Goal: Task Accomplishment & Management: Use online tool/utility

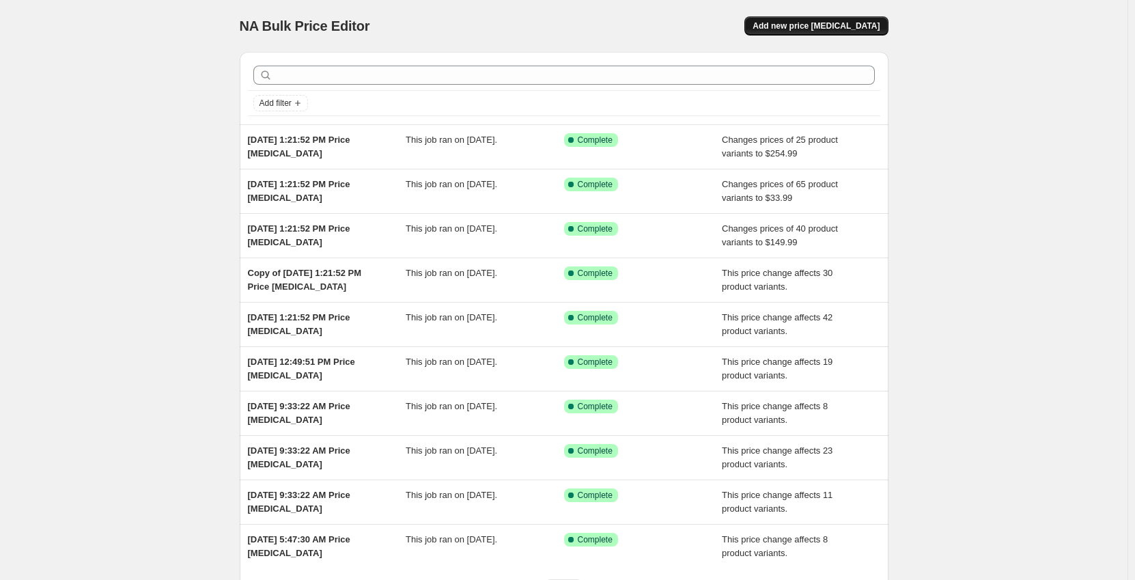
click at [824, 32] on button "Add new price [MEDICAL_DATA]" at bounding box center [815, 25] width 143 height 19
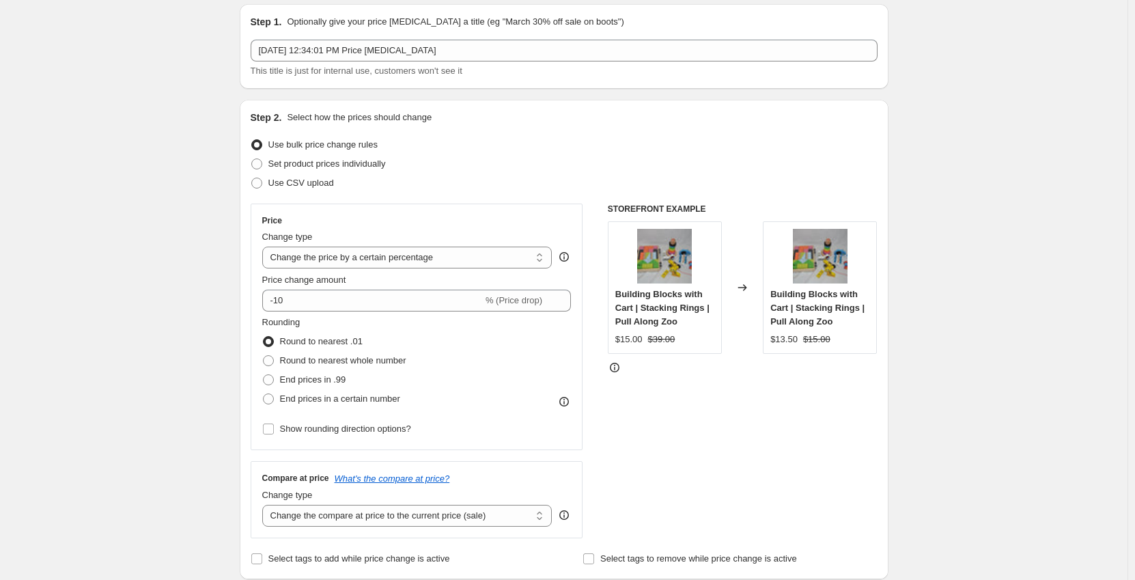
scroll to position [68, 0]
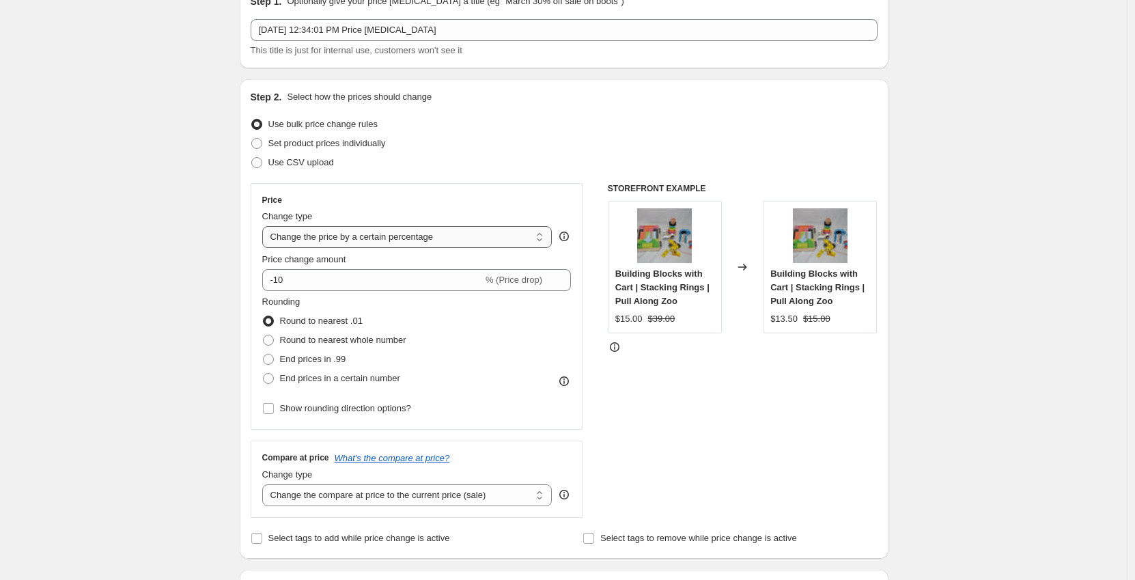
click at [357, 240] on select "Change the price to a certain amount Change the price by a certain amount Chang…" at bounding box center [407, 237] width 290 height 22
select select "no_change"
click at [265, 226] on select "Change the price to a certain amount Change the price by a certain amount Chang…" at bounding box center [407, 237] width 290 height 22
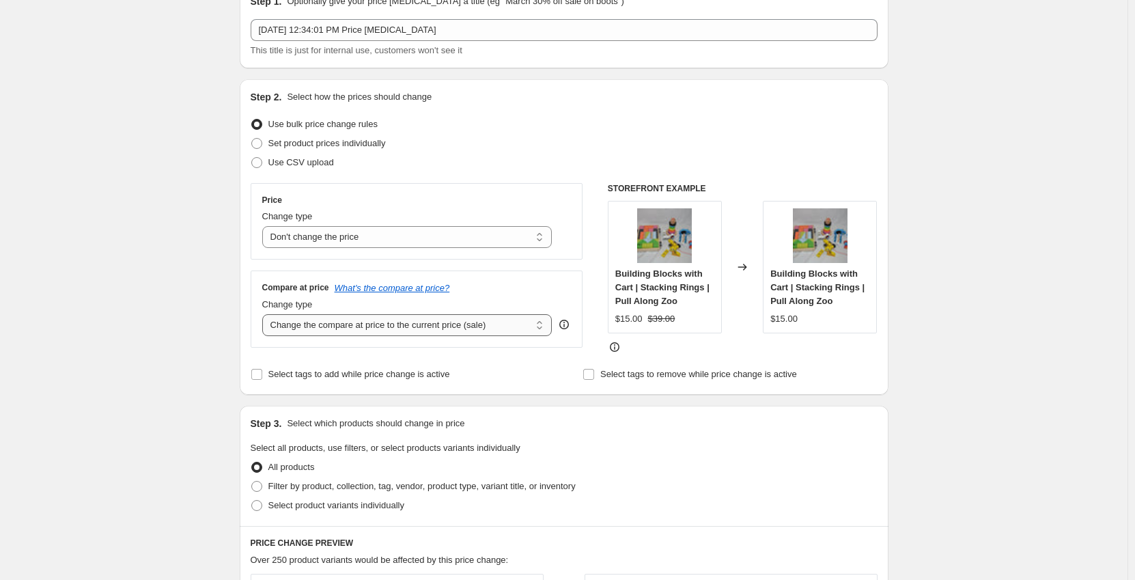
click at [379, 331] on select "Change the compare at price to the current price (sale) Change the compare at p…" at bounding box center [407, 325] width 290 height 22
select select "to"
click at [265, 314] on select "Change the compare at price to the current price (sale) Change the compare at p…" at bounding box center [407, 325] width 290 height 22
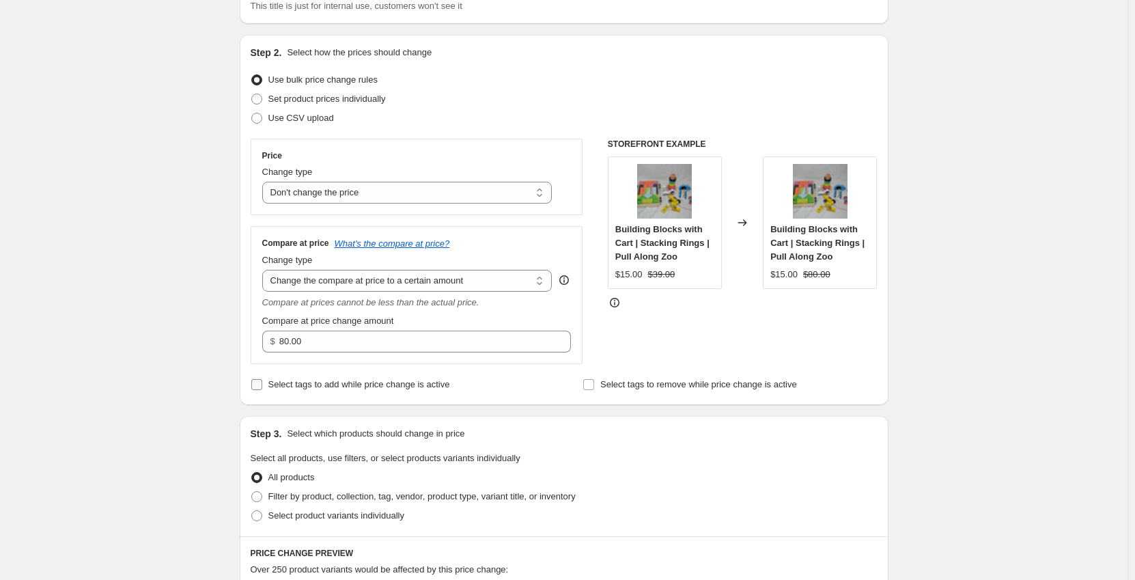
scroll to position [137, 0]
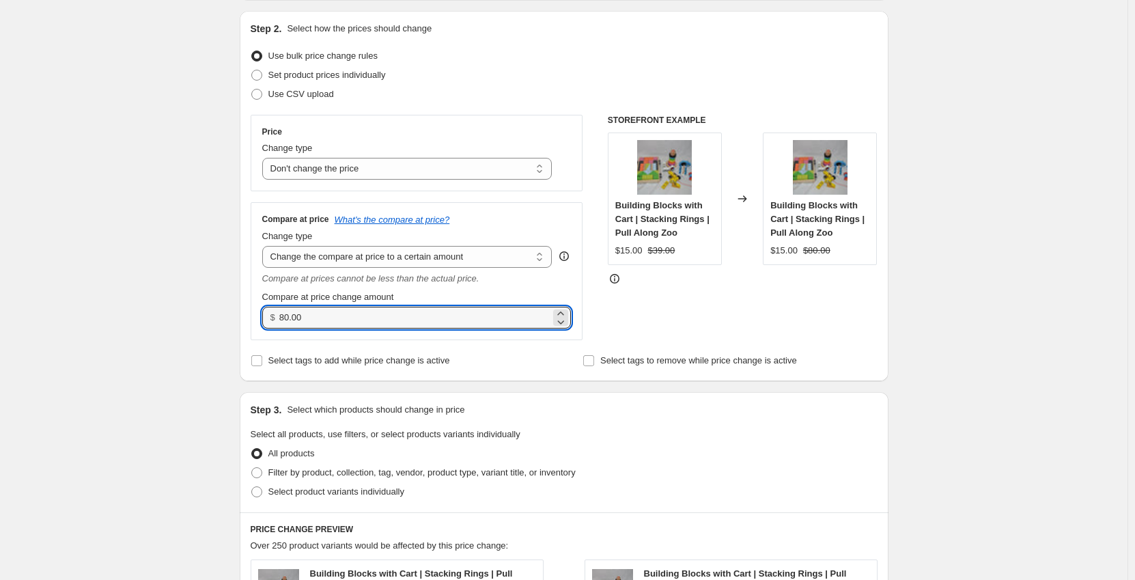
drag, startPoint x: 324, startPoint y: 320, endPoint x: 268, endPoint y: 322, distance: 55.4
click at [268, 322] on div "$ 80.00" at bounding box center [416, 318] width 309 height 22
type input "159.00"
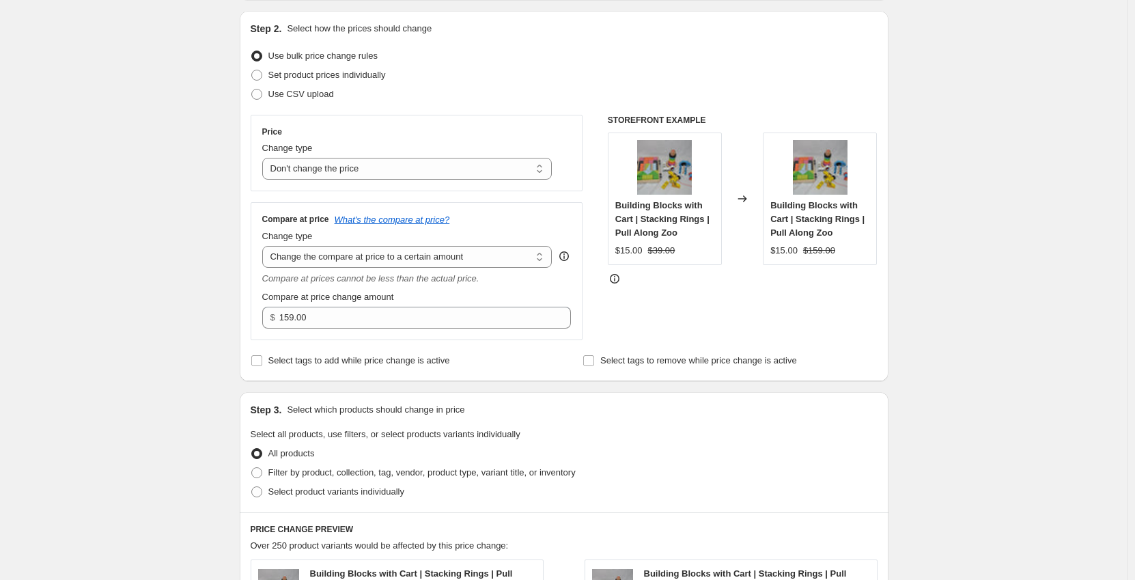
click at [130, 335] on div "Create new price [MEDICAL_DATA]. This page is ready Create new price [MEDICAL_D…" at bounding box center [563, 493] width 1127 height 1260
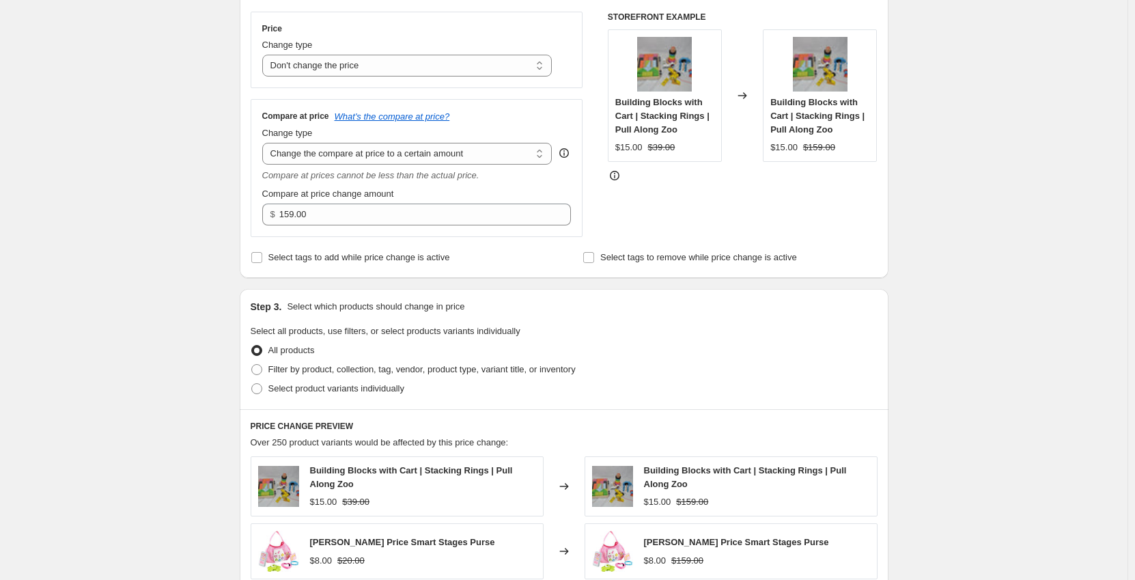
scroll to position [410, 0]
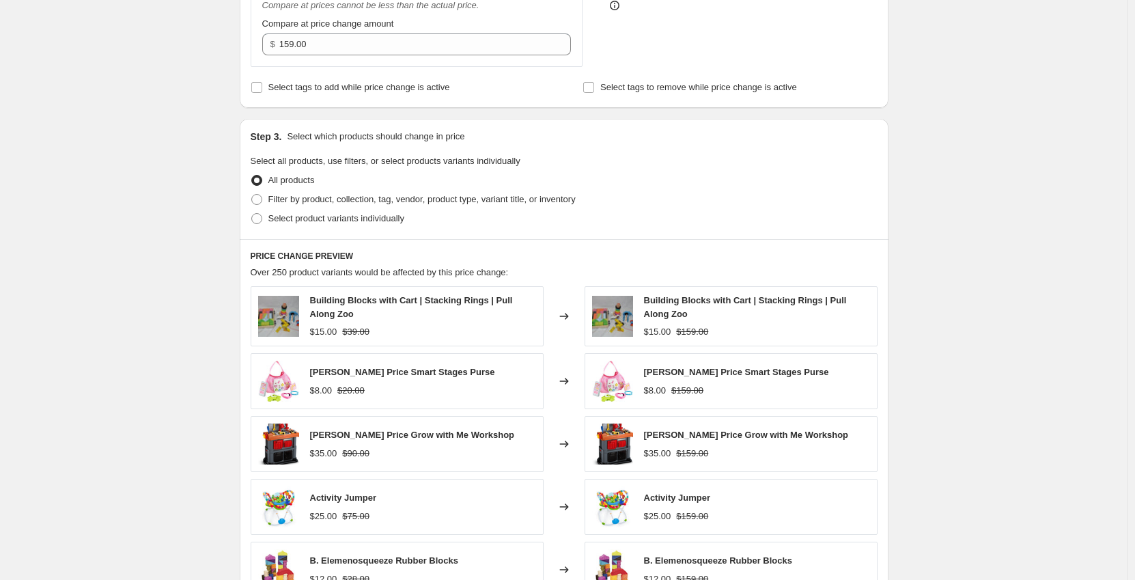
click at [321, 189] on div "All products" at bounding box center [564, 180] width 627 height 19
click at [322, 194] on span "Filter by product, collection, tag, vendor, product type, variant title, or inv…" at bounding box center [421, 199] width 307 height 10
click at [252, 194] on input "Filter by product, collection, tag, vendor, product type, variant title, or inv…" at bounding box center [251, 194] width 1 height 1
radio input "true"
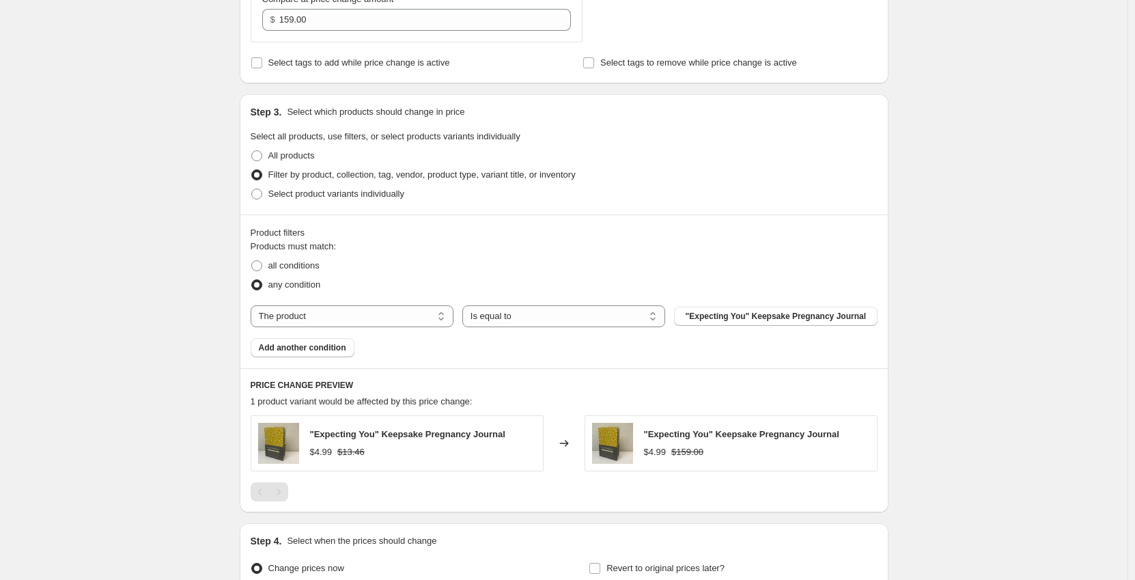
scroll to position [478, 0]
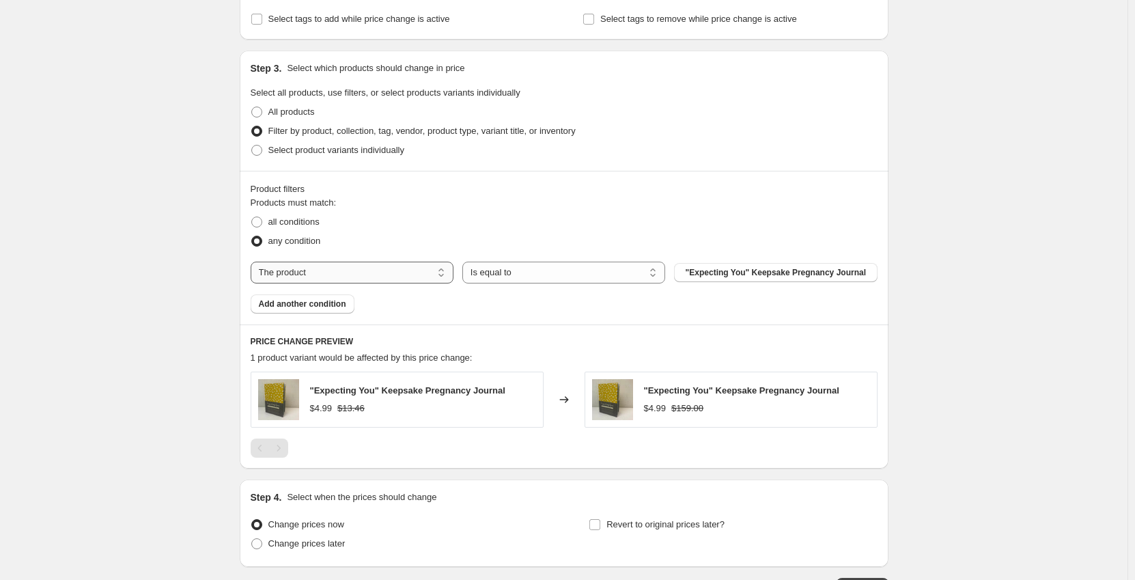
click at [417, 279] on select "The product The product's collection The product's tag The product's vendor The…" at bounding box center [352, 273] width 203 height 22
select select "tag"
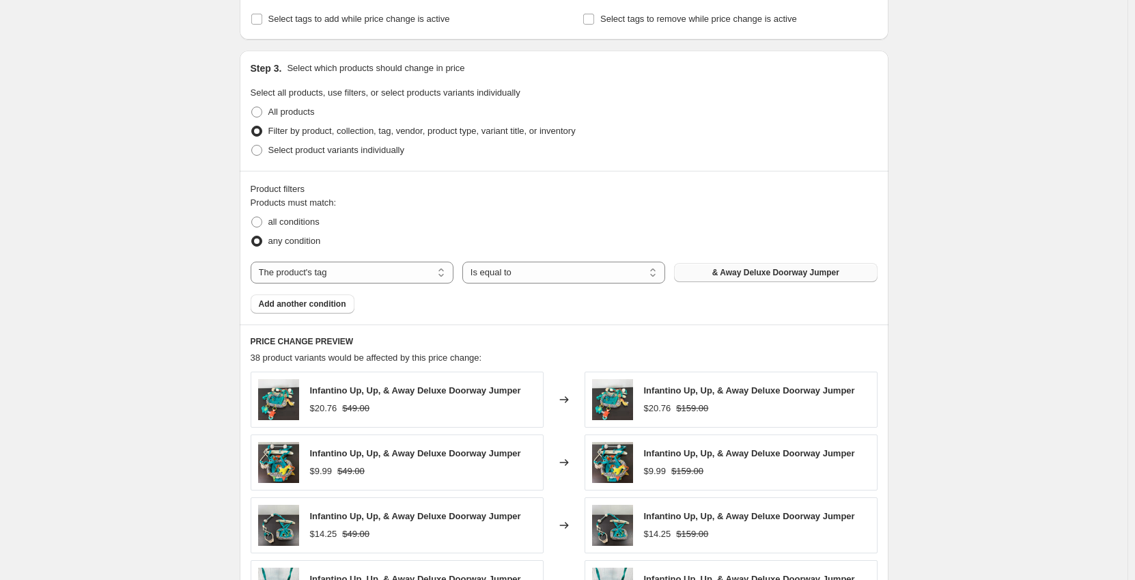
click at [746, 275] on span "& Away Deluxe Doorway Jumper" at bounding box center [775, 272] width 127 height 11
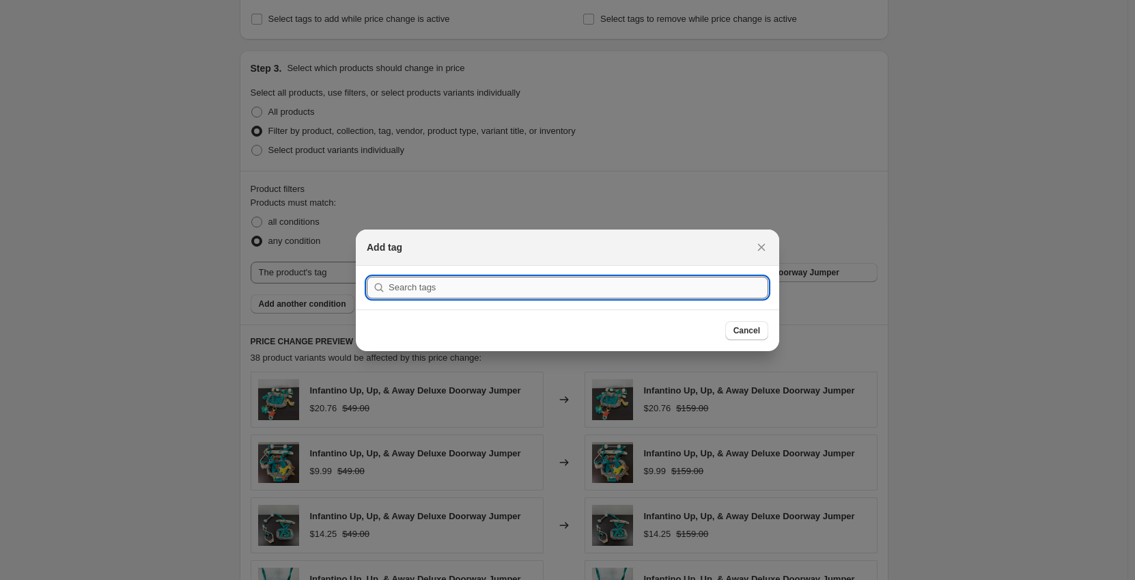
click at [664, 282] on input ":r2g:" at bounding box center [579, 288] width 380 height 22
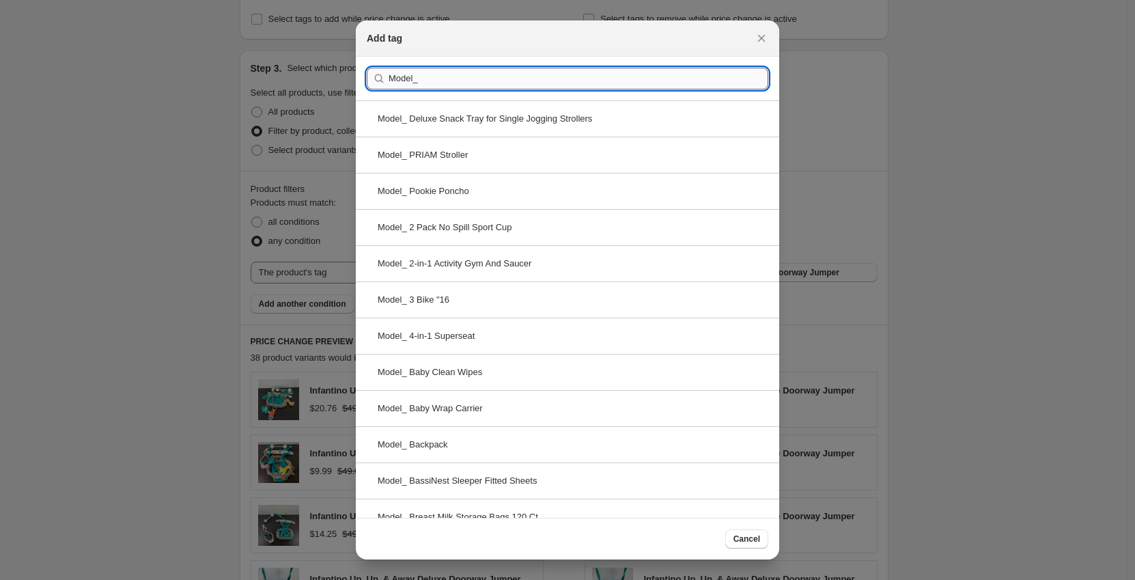
click at [487, 83] on input "Model_" at bounding box center [579, 79] width 380 height 22
paste input "Bedside Humidifier 2.0"
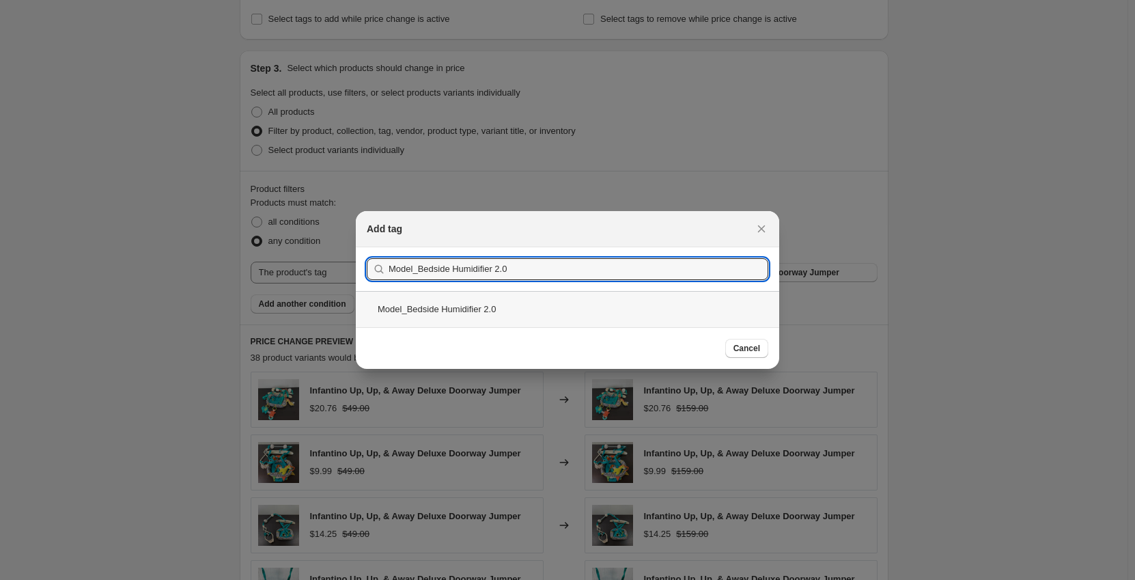
type input "Model_Bedside Humidifier 2.0"
click at [540, 308] on div "Model_Bedside Humidifier 2.0" at bounding box center [567, 309] width 423 height 36
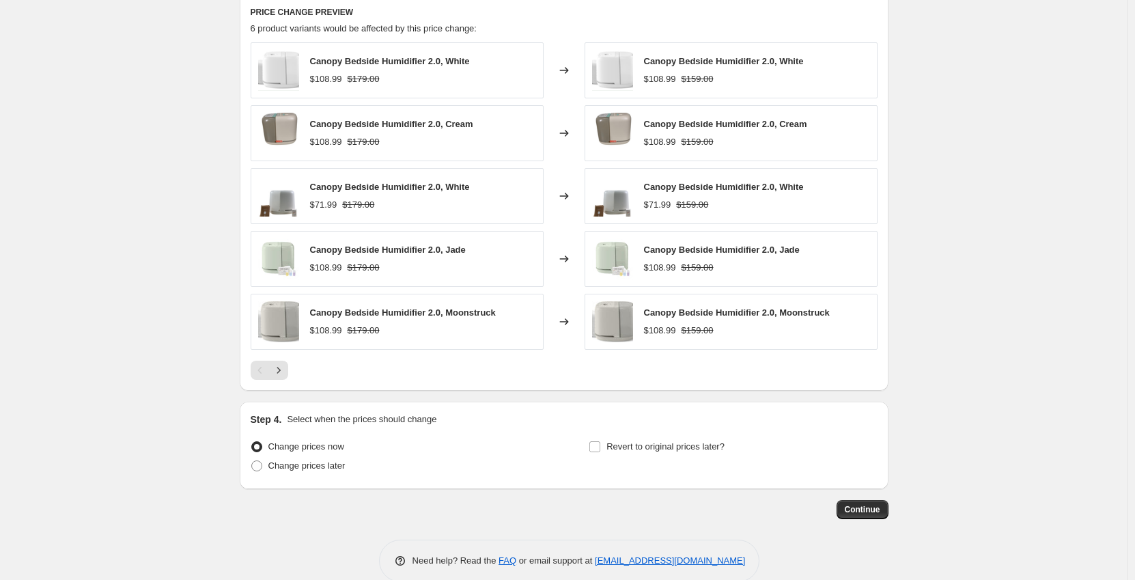
scroll to position [830, 0]
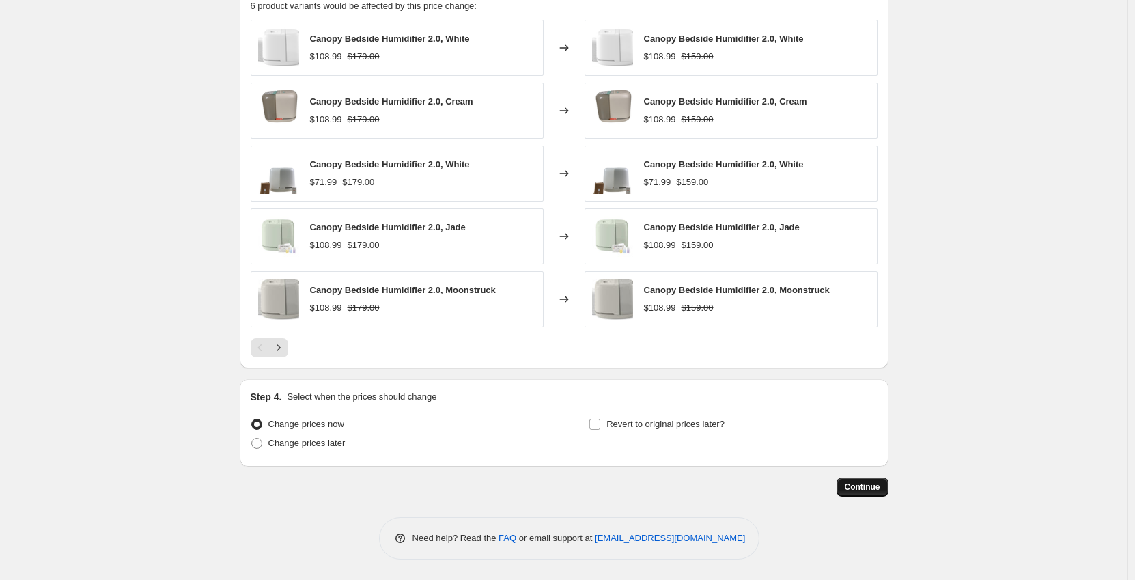
click at [880, 488] on span "Continue" at bounding box center [863, 486] width 36 height 11
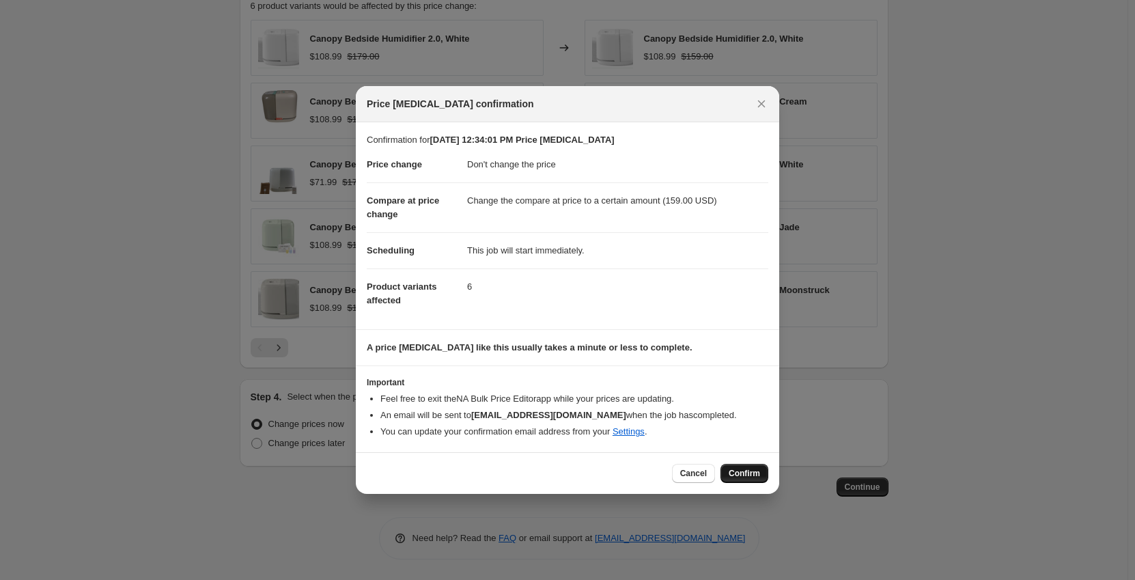
click at [737, 473] on span "Confirm" at bounding box center [744, 473] width 31 height 11
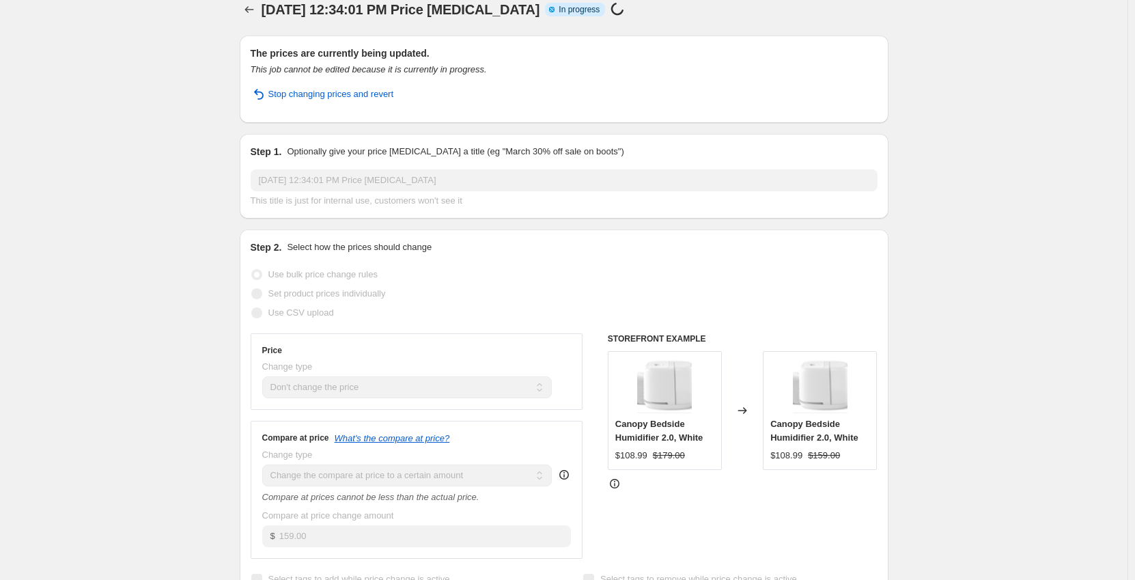
scroll to position [0, 0]
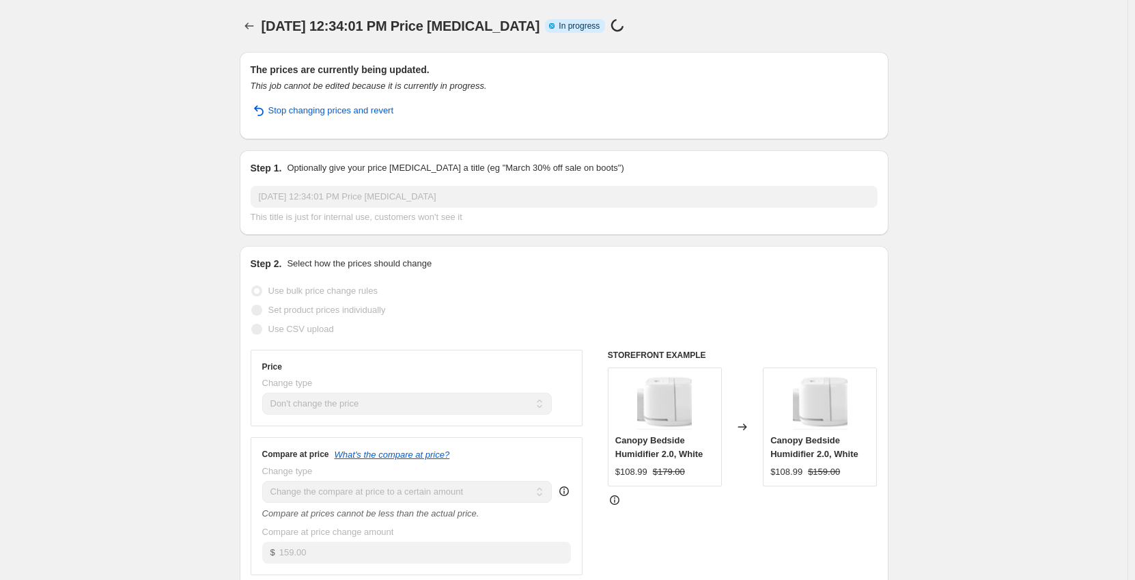
select select "no_change"
select select "to"
select select "tag"
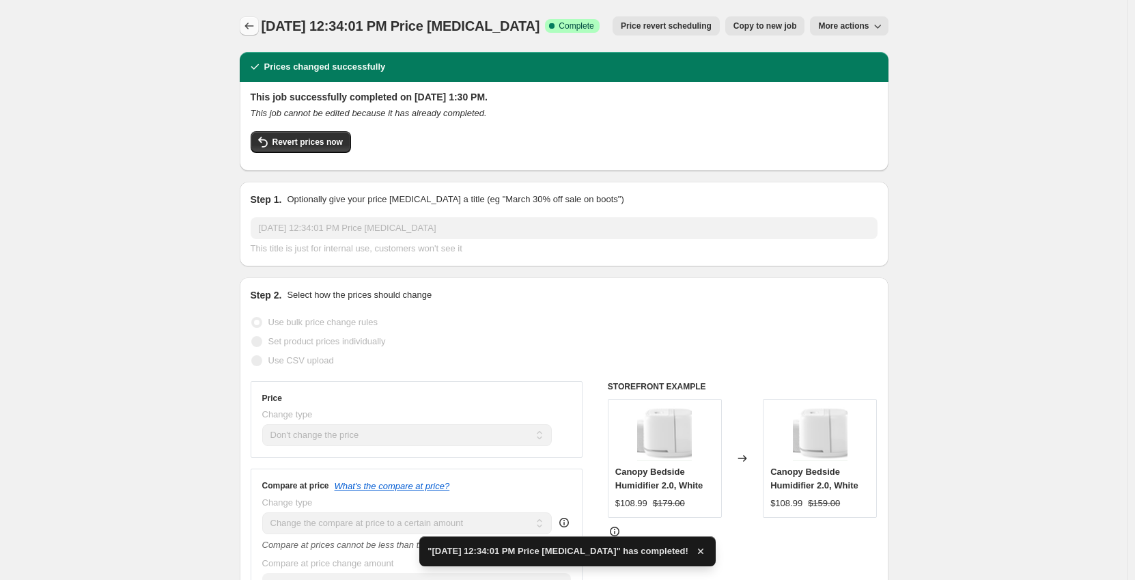
click at [253, 32] on icon "Price change jobs" at bounding box center [249, 26] width 14 height 14
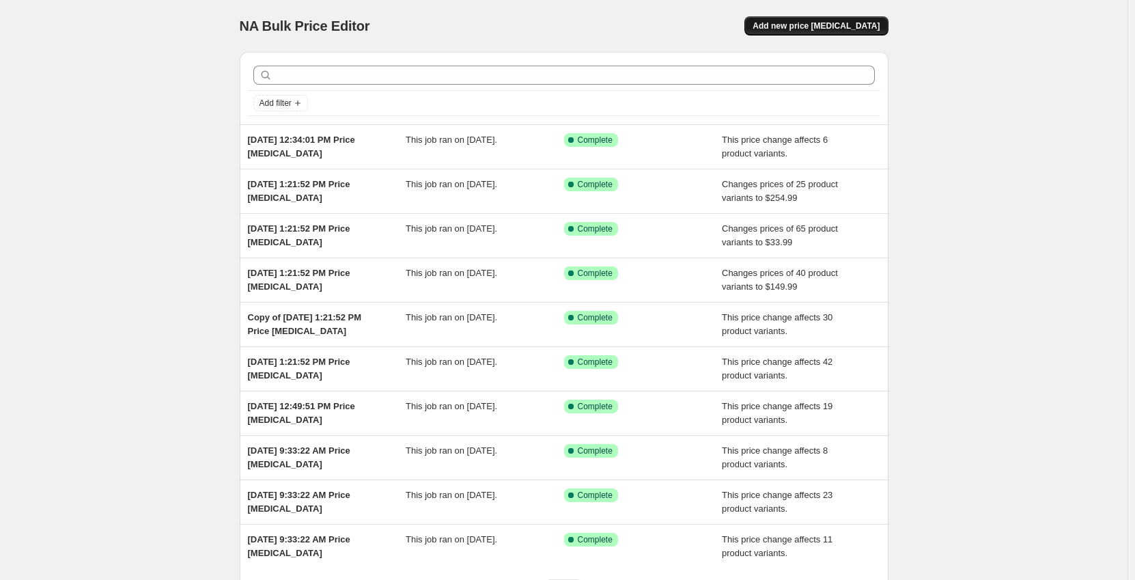
click at [836, 25] on span "Add new price [MEDICAL_DATA]" at bounding box center [816, 25] width 127 height 11
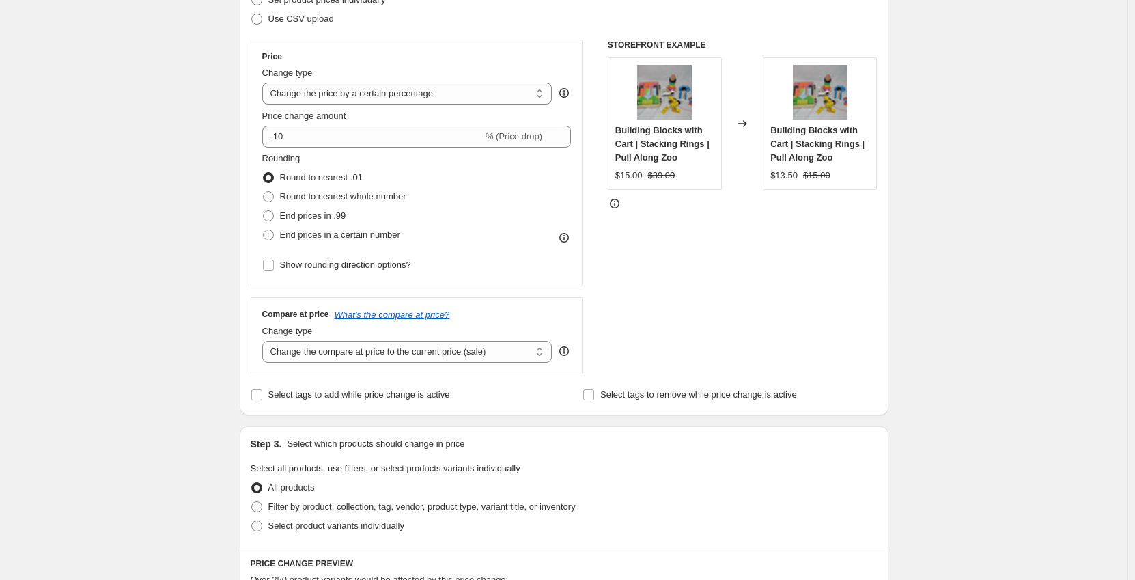
scroll to position [273, 0]
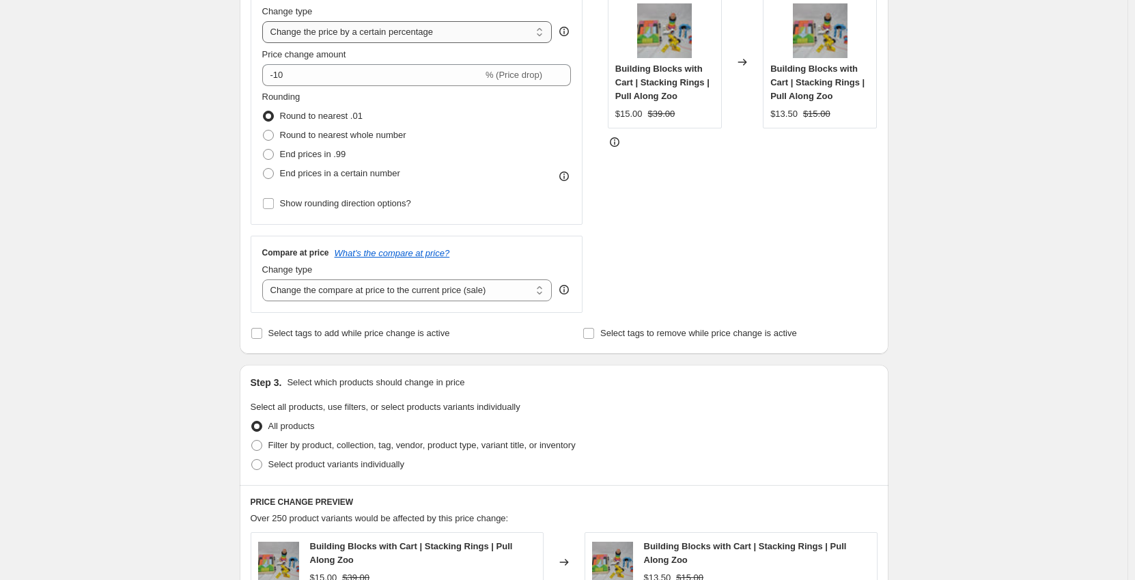
click at [383, 23] on select "Change the price to a certain amount Change the price by a certain amount Chang…" at bounding box center [407, 32] width 290 height 22
select select "no_change"
click at [265, 21] on select "Change the price to a certain amount Change the price by a certain amount Chang…" at bounding box center [407, 32] width 290 height 22
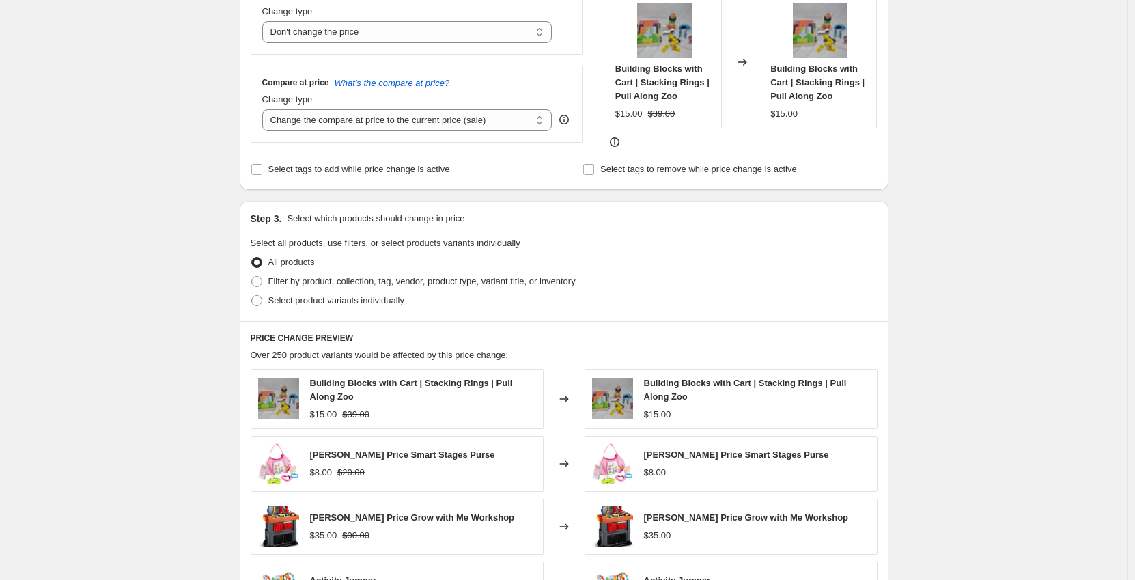
click at [193, 152] on div "Create new price [MEDICAL_DATA]. This page is ready Create new price [MEDICAL_D…" at bounding box center [563, 330] width 1127 height 1206
click at [353, 123] on select "Change the compare at price to the current price (sale) Change the compare at p…" at bounding box center [407, 120] width 290 height 22
select select "to"
click at [265, 109] on select "Change the compare at price to the current price (sale) Change the compare at p…" at bounding box center [407, 120] width 290 height 22
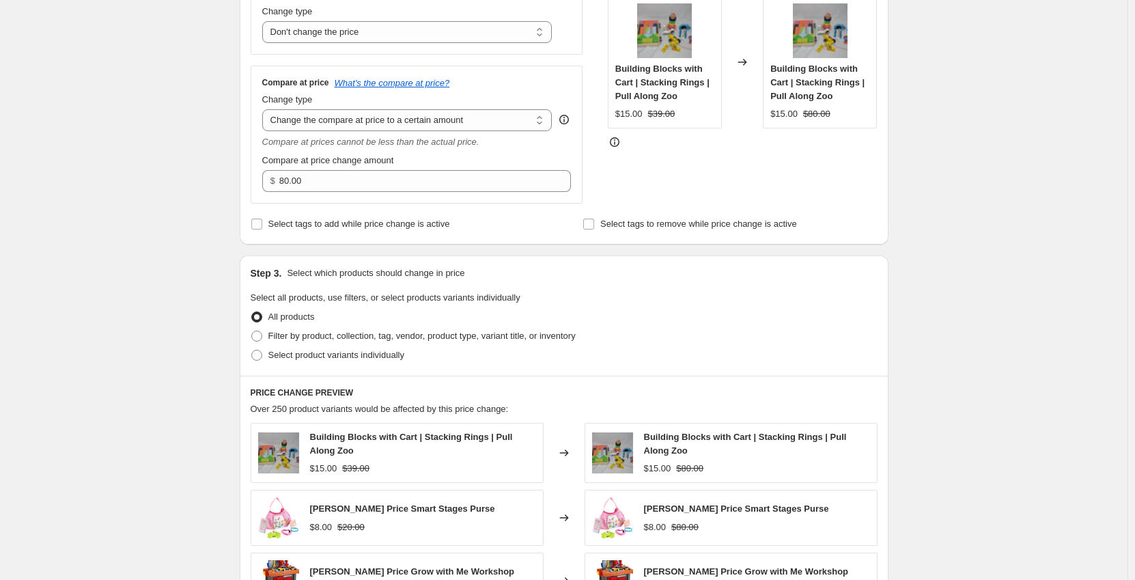
click at [206, 186] on div "Create new price [MEDICAL_DATA]. This page is ready Create new price [MEDICAL_D…" at bounding box center [563, 357] width 1127 height 1260
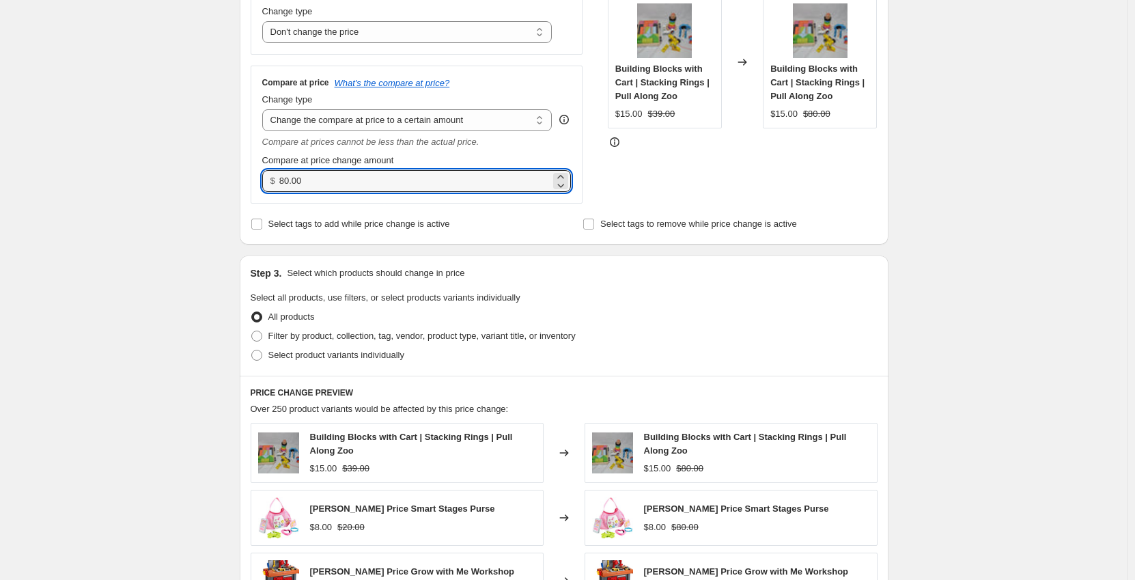
drag, startPoint x: 326, startPoint y: 184, endPoint x: 267, endPoint y: 185, distance: 58.7
click at [267, 185] on div "$ 80.00" at bounding box center [416, 181] width 309 height 22
type input "113.00"
click at [137, 239] on div "Create new price [MEDICAL_DATA]. This page is ready Create new price [MEDICAL_D…" at bounding box center [563, 357] width 1127 height 1260
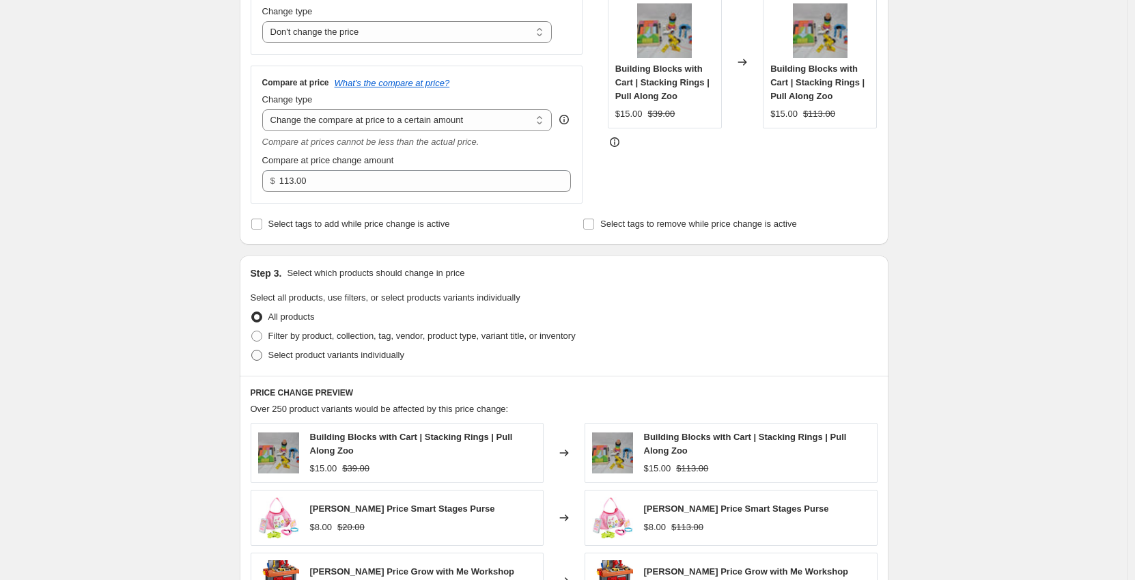
scroll to position [341, 0]
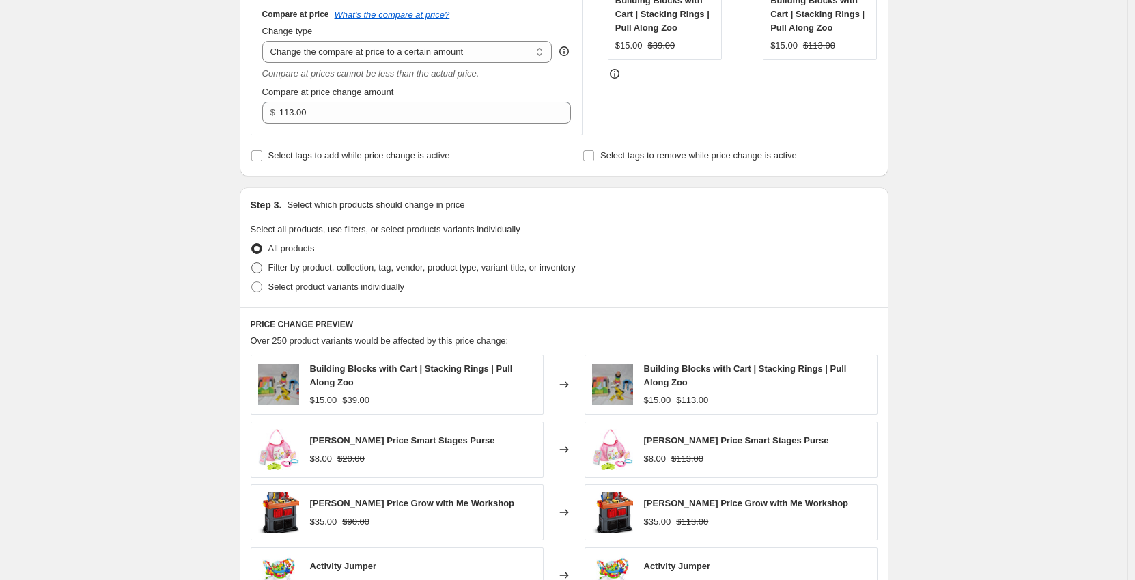
click at [338, 272] on span "Filter by product, collection, tag, vendor, product type, variant title, or inv…" at bounding box center [421, 267] width 307 height 10
click at [252, 263] on input "Filter by product, collection, tag, vendor, product type, variant title, or inv…" at bounding box center [251, 262] width 1 height 1
radio input "true"
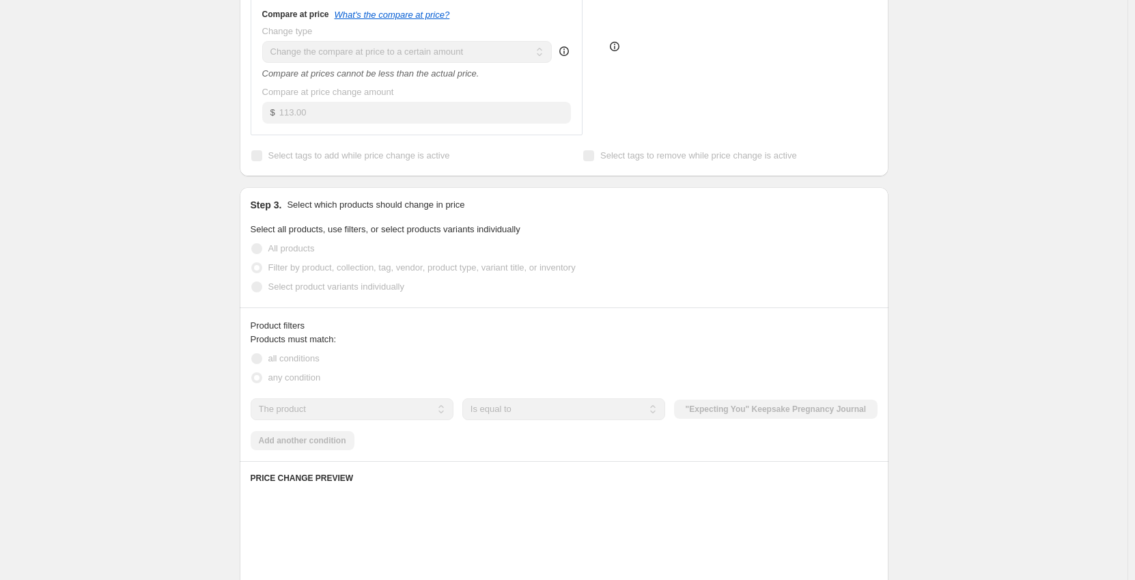
click at [188, 281] on div "Create new price [MEDICAL_DATA]. This page is ready Create new price [MEDICAL_D…" at bounding box center [563, 363] width 1127 height 1409
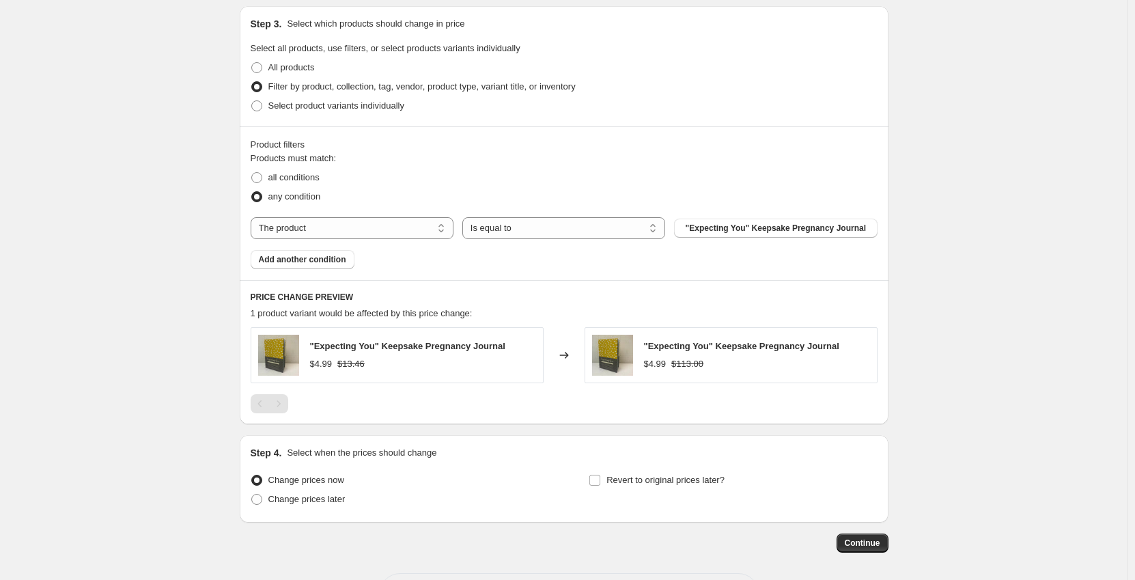
scroll to position [546, 0]
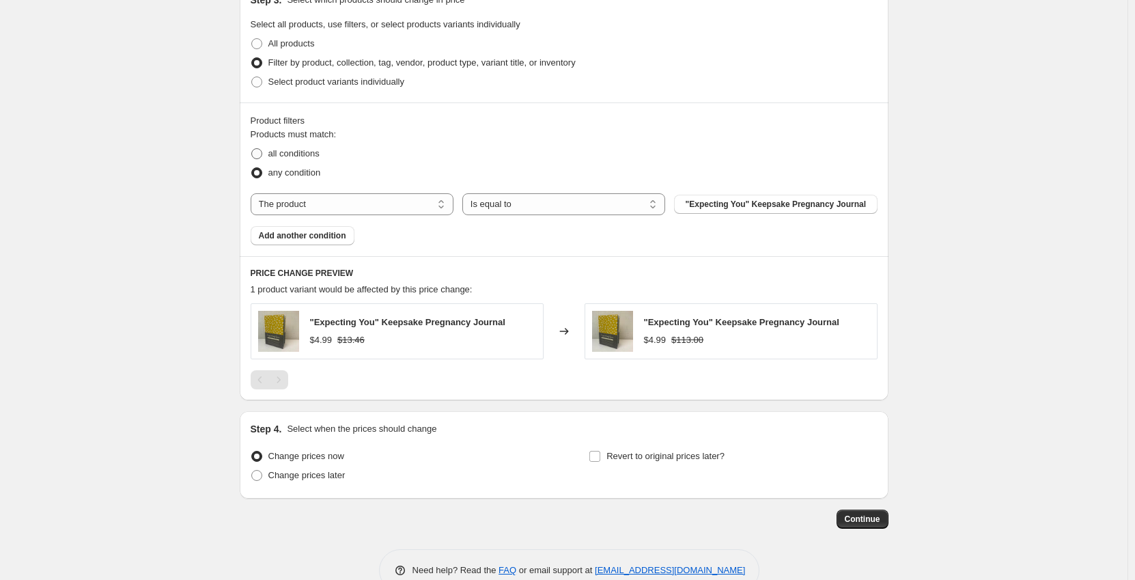
click at [304, 153] on span "all conditions" at bounding box center [293, 153] width 51 height 10
click at [252, 149] on input "all conditions" at bounding box center [251, 148] width 1 height 1
radio input "true"
click at [352, 206] on select "The product The product's collection The product's tag The product's vendor The…" at bounding box center [352, 204] width 203 height 22
select select "tag"
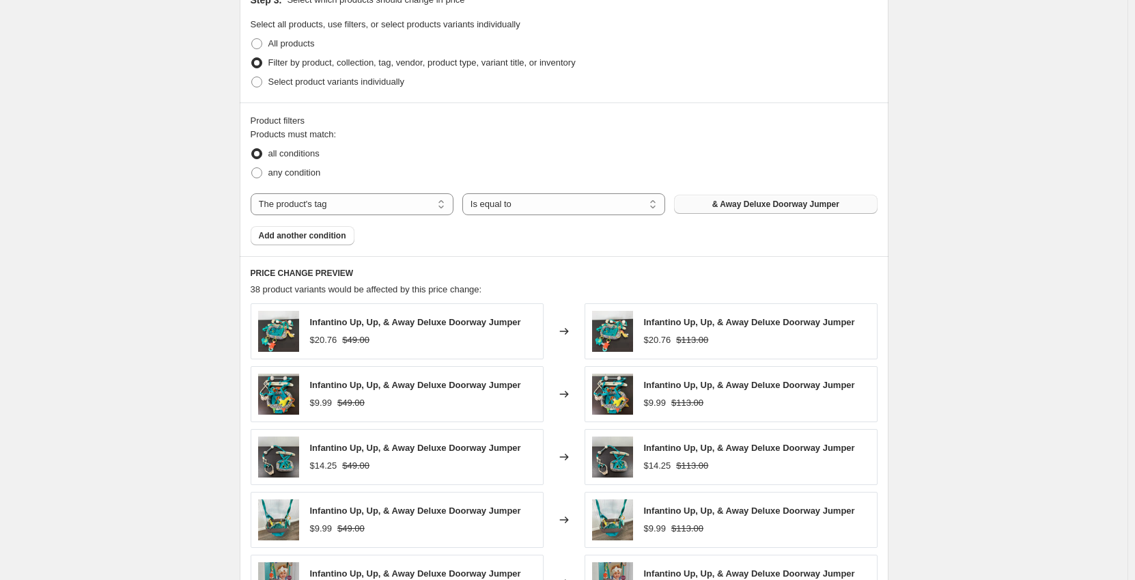
click at [747, 211] on button "& Away Deluxe Doorway Jumper" at bounding box center [775, 204] width 203 height 19
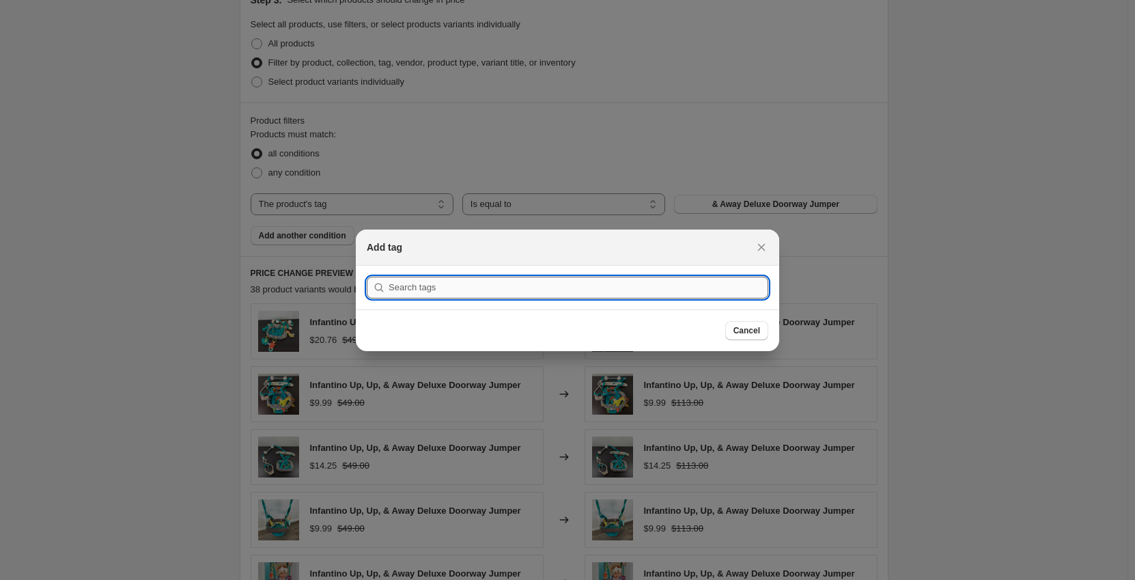
click at [616, 286] on input ":r6n:" at bounding box center [579, 288] width 380 height 22
click at [601, 287] on input ":r6n:" at bounding box center [579, 288] width 380 height 22
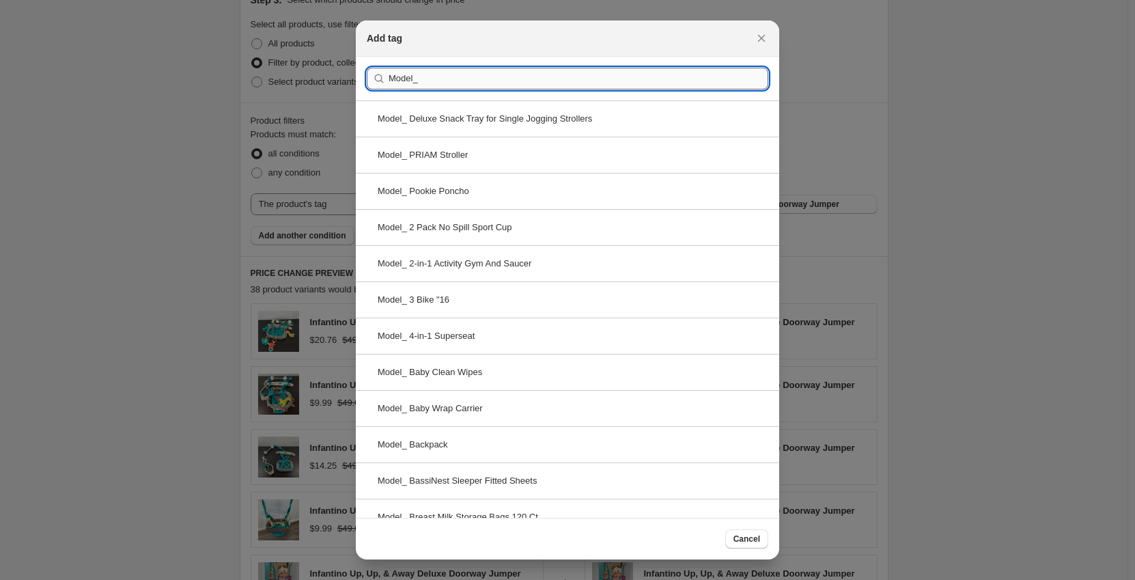
click at [505, 85] on input "Model_" at bounding box center [579, 79] width 380 height 22
paste input "Baby Activity [PERSON_NAME]"
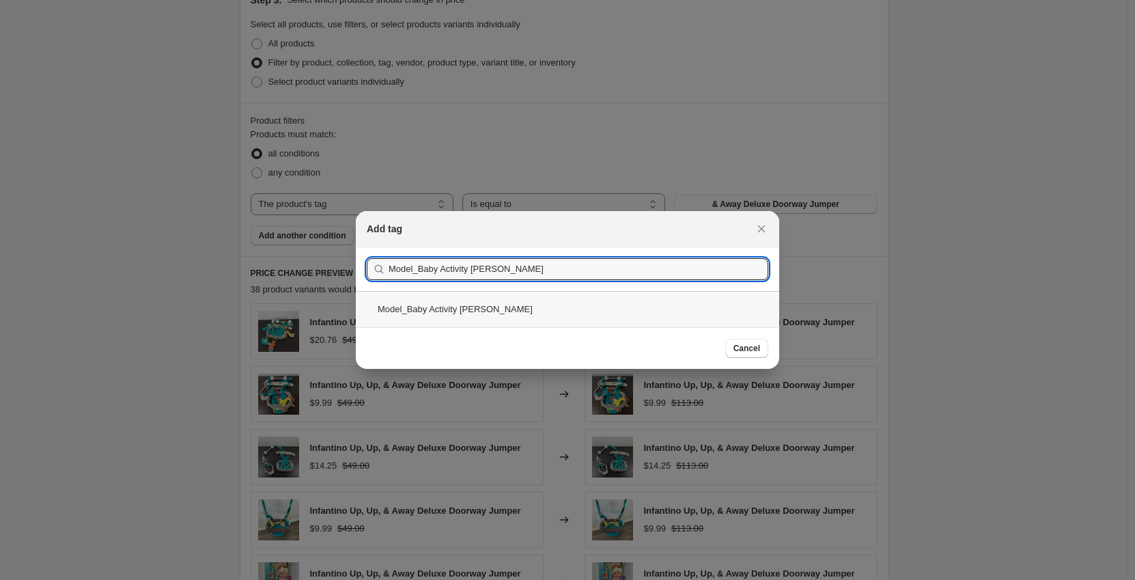
type input "Model_Baby Activity [PERSON_NAME]"
click at [493, 302] on div "Model_Baby Activity [PERSON_NAME]" at bounding box center [567, 309] width 423 height 36
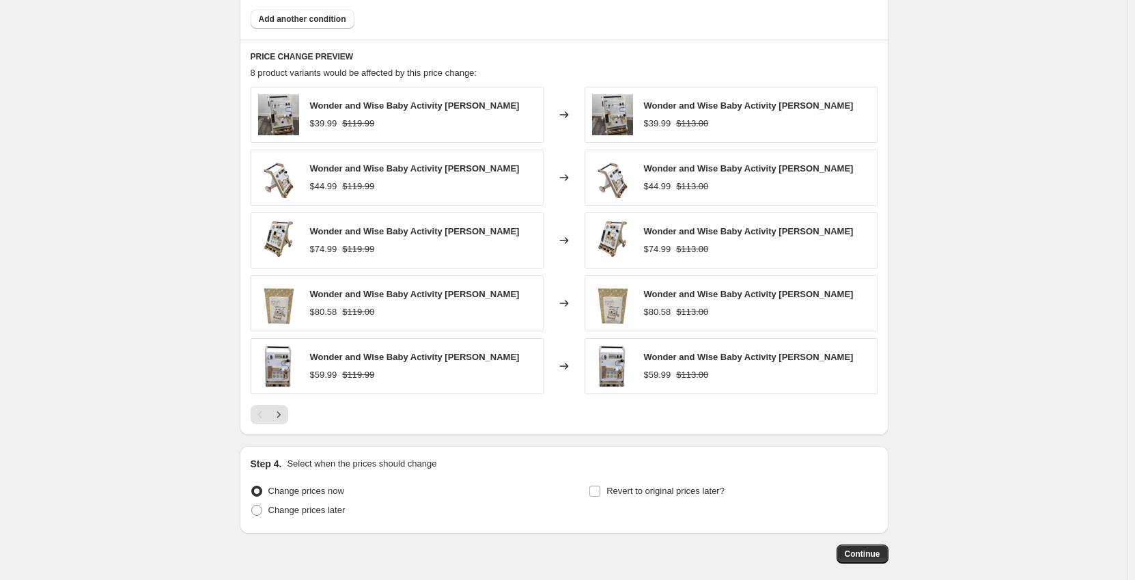
scroll to position [830, 0]
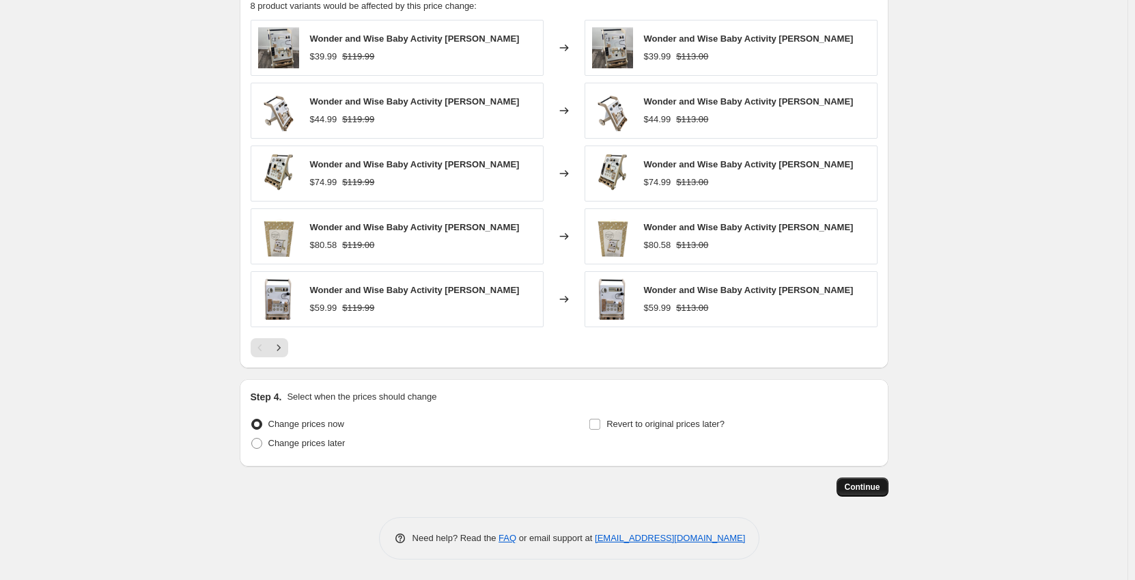
click at [867, 483] on span "Continue" at bounding box center [863, 486] width 36 height 11
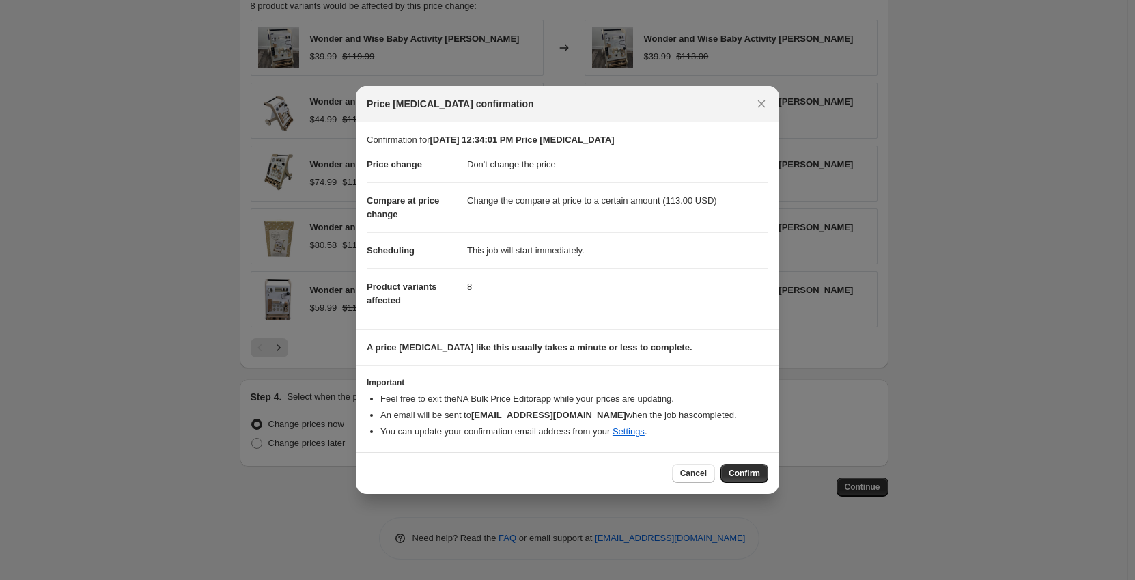
click at [742, 471] on span "Confirm" at bounding box center [744, 473] width 31 height 11
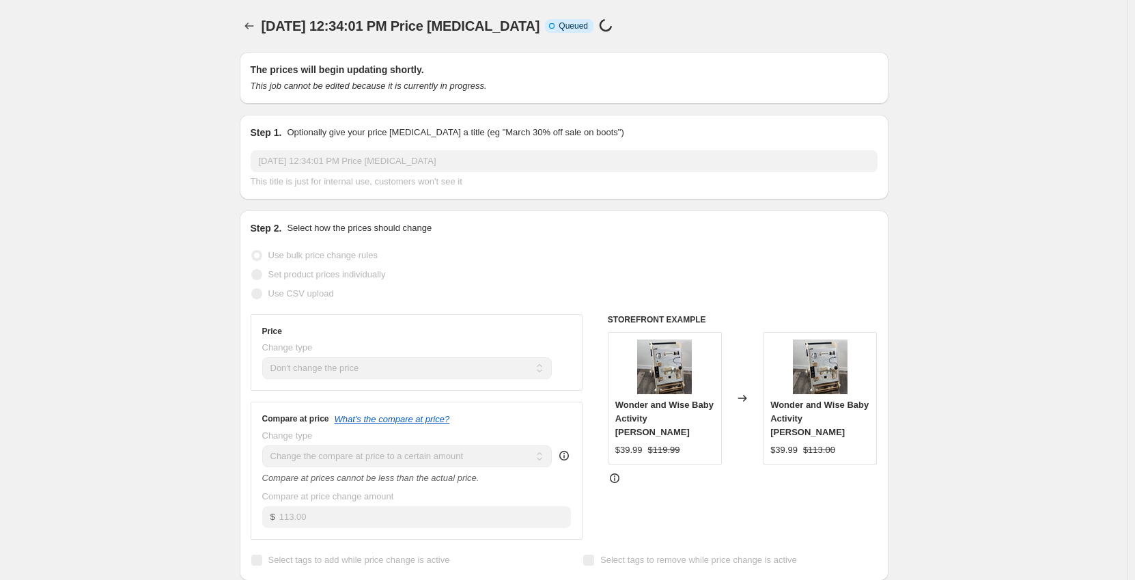
scroll to position [830, 0]
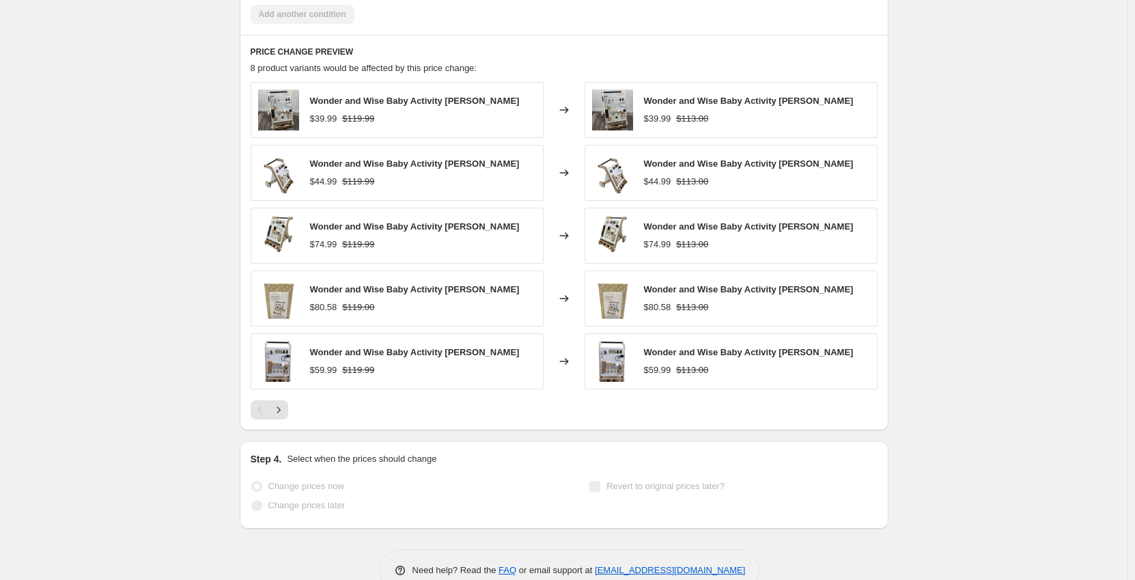
drag, startPoint x: 61, startPoint y: 325, endPoint x: 64, endPoint y: 319, distance: 7.0
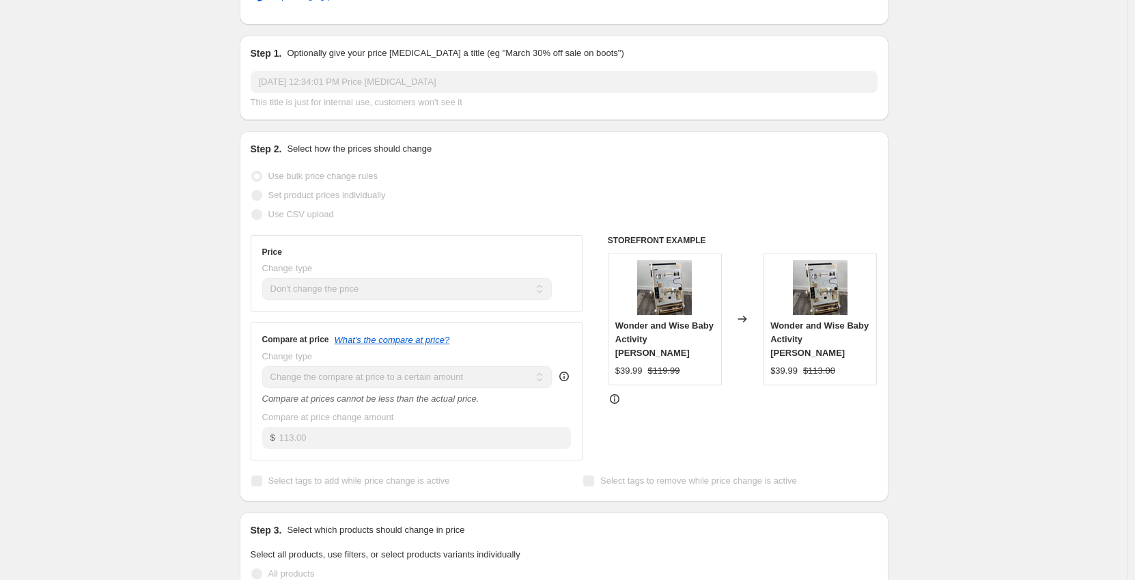
scroll to position [0, 0]
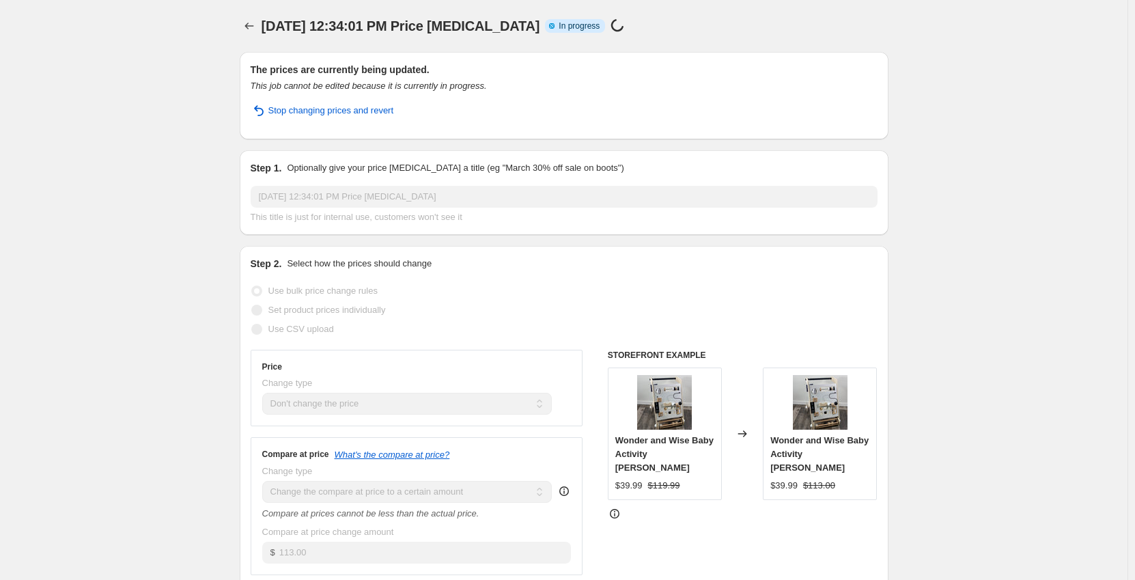
select select "no_change"
select select "to"
select select "tag"
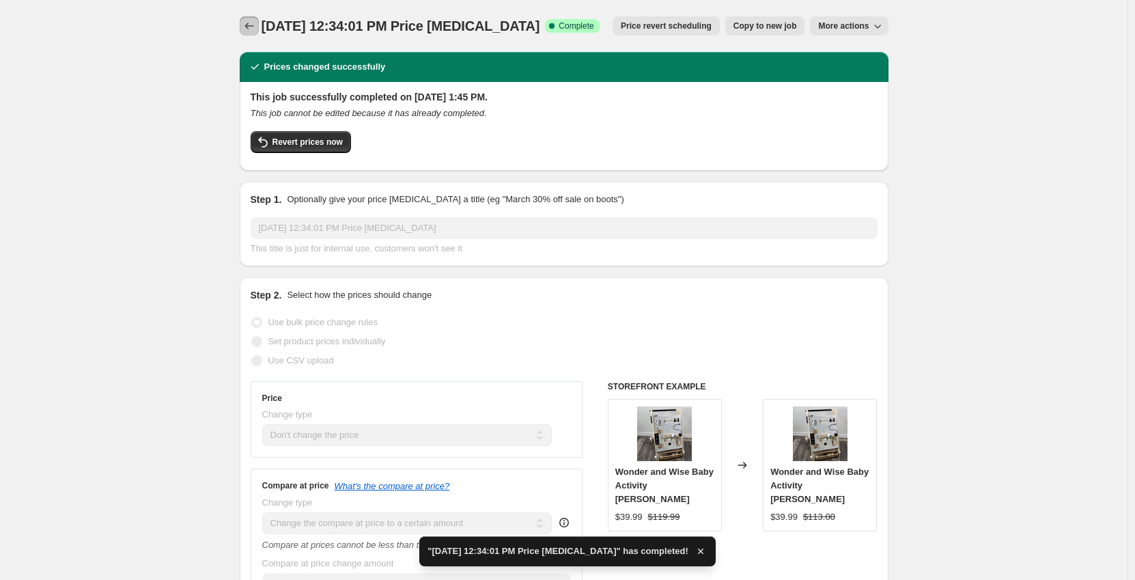
click at [254, 30] on icon "Price change jobs" at bounding box center [249, 26] width 14 height 14
